Goal: Transaction & Acquisition: Purchase product/service

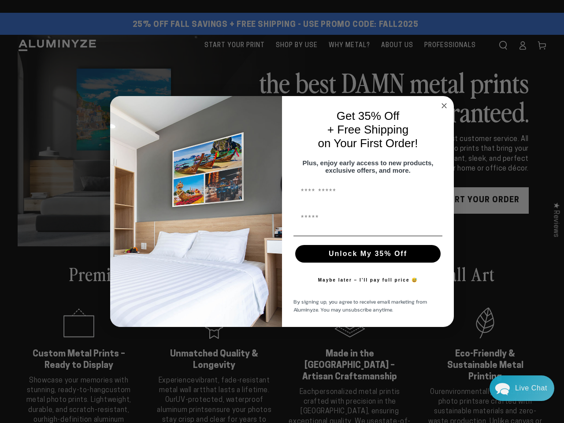
click at [282, 212] on div "Get 35% Off + Free Shipping on Your First Order! Plus, enjoy early access to ne…" at bounding box center [363, 211] width 163 height 213
click at [444, 104] on icon "Close dialog" at bounding box center [444, 106] width 4 height 4
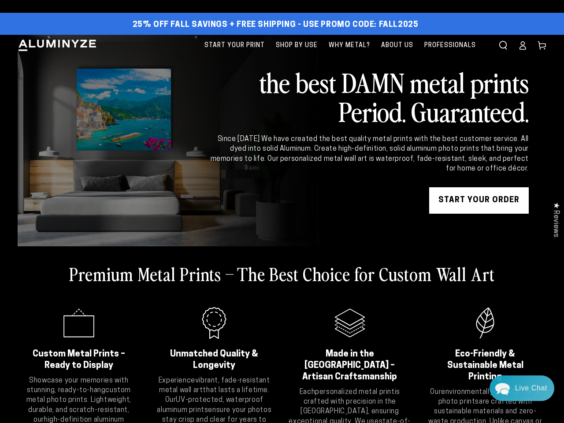
click at [368, 268] on button "Unlock My 35% Off" at bounding box center [367, 277] width 145 height 18
click at [368, 290] on div "Maybe later – I’ll pay full price 😅" at bounding box center [368, 303] width 114 height 26
